Goal: Information Seeking & Learning: Learn about a topic

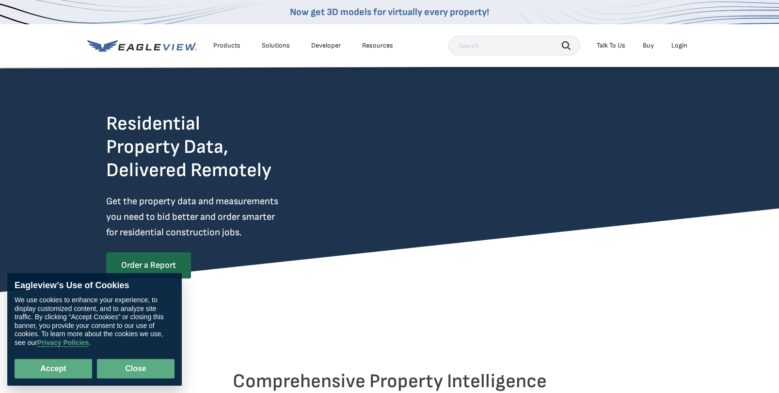
click at [136, 363] on button "Close" at bounding box center [136, 368] width 78 height 19
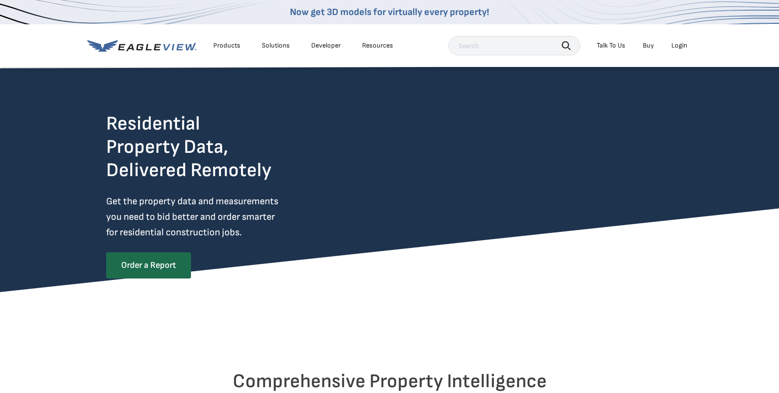
click at [226, 45] on div "Products" at bounding box center [226, 45] width 27 height 9
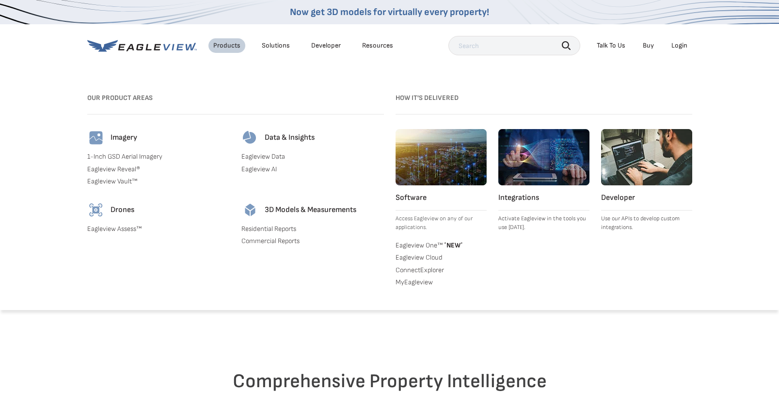
click at [139, 157] on link "1-Inch GSD Aerial Imagery" at bounding box center [158, 156] width 143 height 9
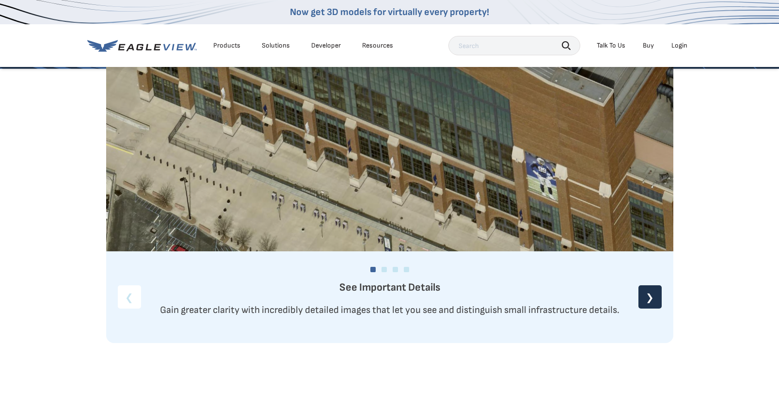
scroll to position [1365, 0]
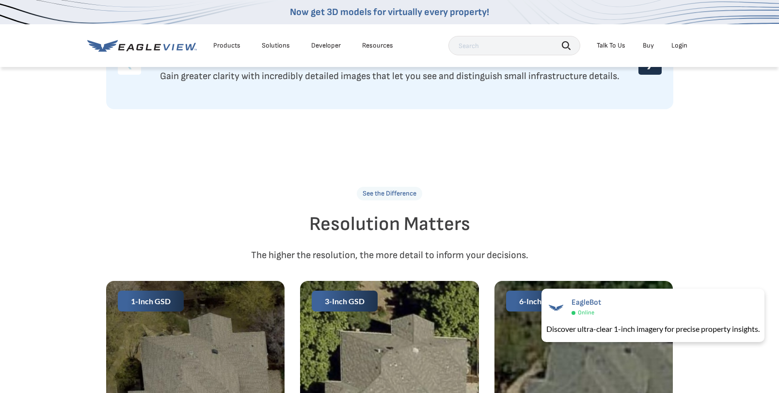
click at [227, 42] on div "Products" at bounding box center [226, 45] width 27 height 9
